Goal: Task Accomplishment & Management: Manage account settings

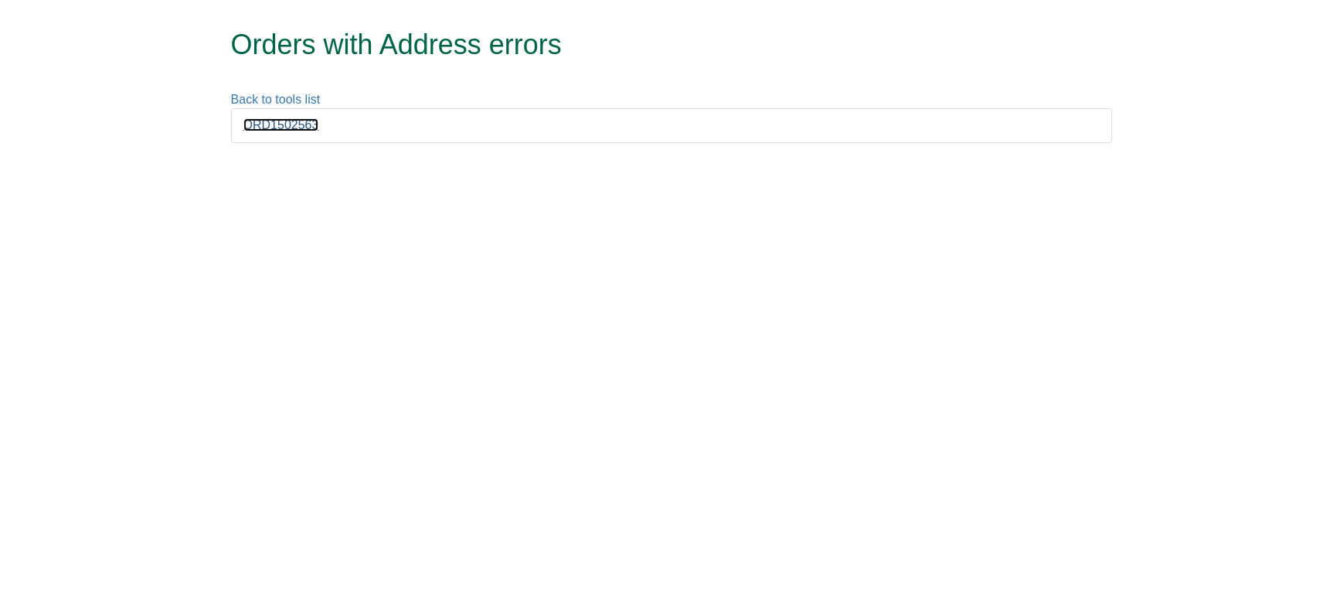
click at [294, 125] on link "ORD1502563" at bounding box center [281, 124] width 76 height 13
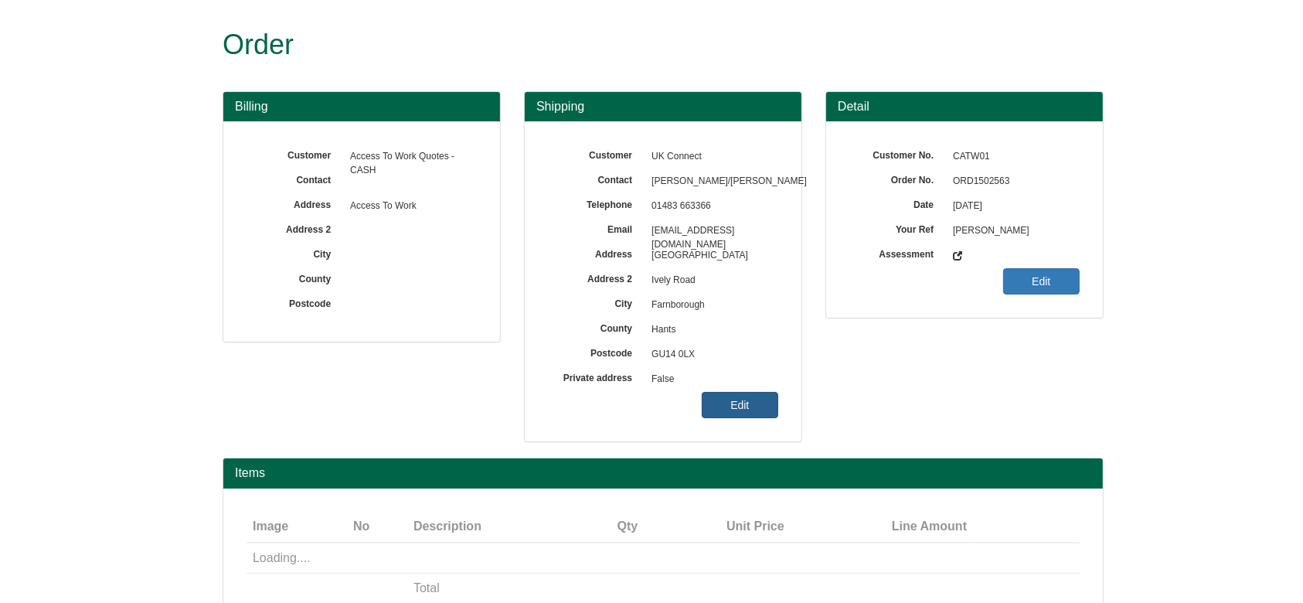
click at [713, 393] on link "Edit" at bounding box center [740, 405] width 76 height 26
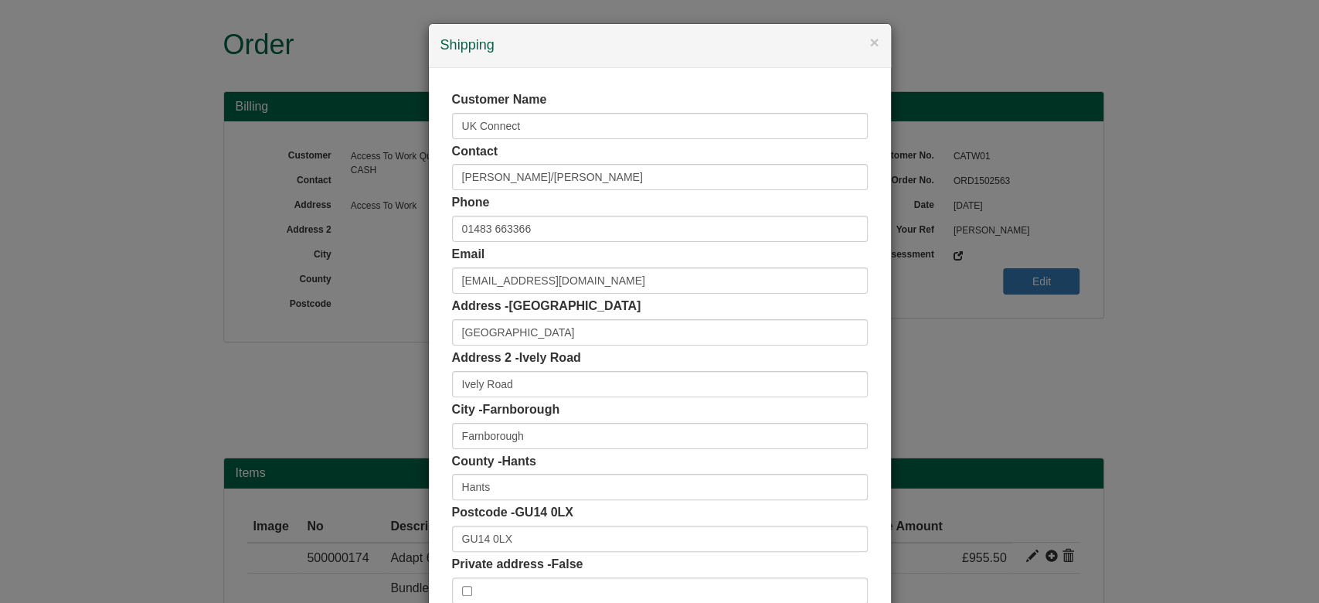
scroll to position [97, 0]
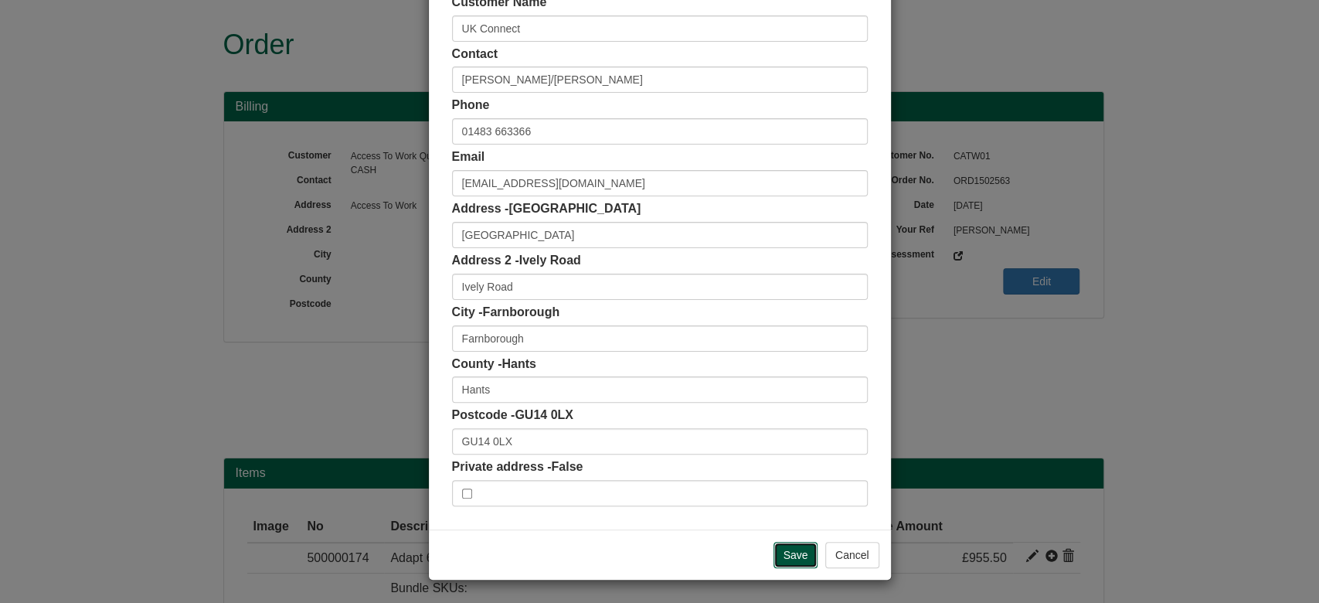
click at [795, 553] on input "Save" at bounding box center [795, 555] width 45 height 26
